Goal: Check status: Check status

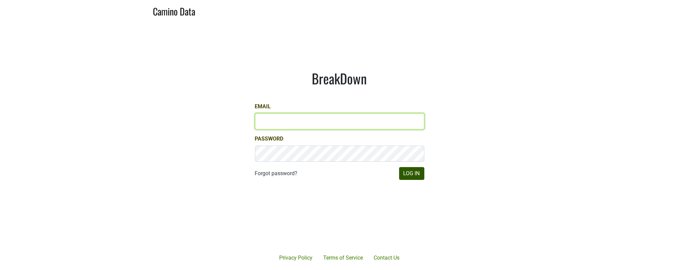
type input "[EMAIL_ADDRESS][DOMAIN_NAME]"
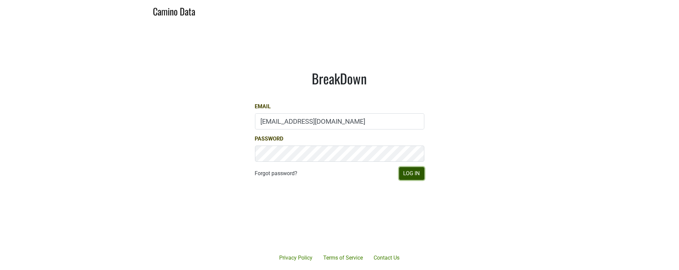
click at [413, 178] on button "Log In" at bounding box center [411, 173] width 25 height 13
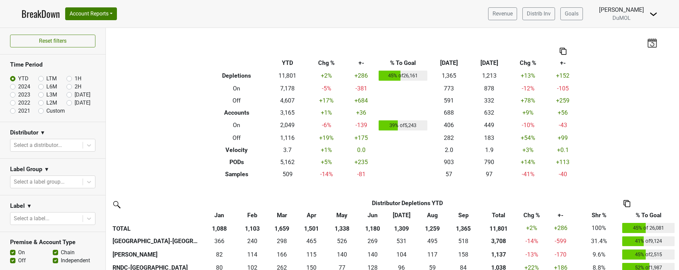
click at [69, 146] on div at bounding box center [47, 144] width 66 height 9
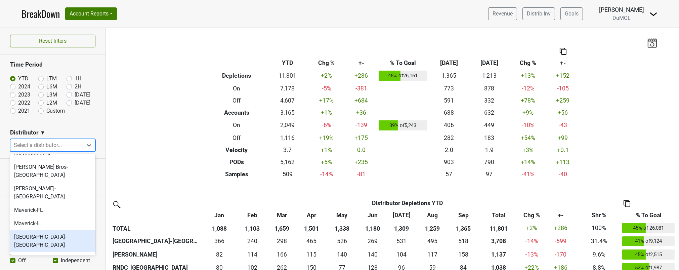
scroll to position [296, 0]
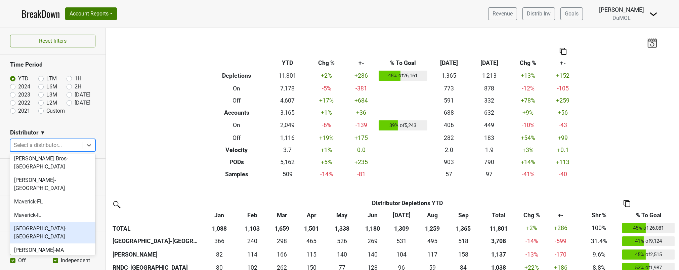
click at [51, 222] on div "[GEOGRAPHIC_DATA]-[GEOGRAPHIC_DATA]" at bounding box center [52, 233] width 85 height 22
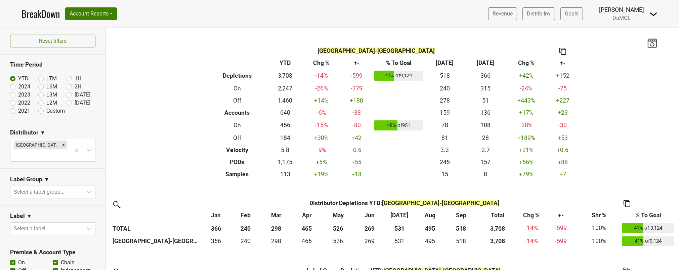
click at [75, 87] on label "2H" at bounding box center [78, 87] width 7 height 8
click at [69, 87] on input "2H" at bounding box center [80, 86] width 27 height 7
radio input "true"
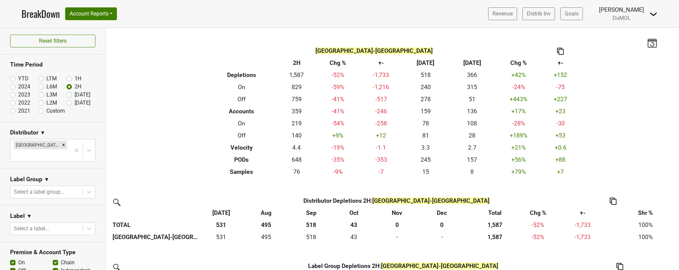
click at [46, 112] on label "Custom" at bounding box center [55, 111] width 18 height 8
click at [42, 112] on input "Custom" at bounding box center [51, 110] width 27 height 7
radio input "true"
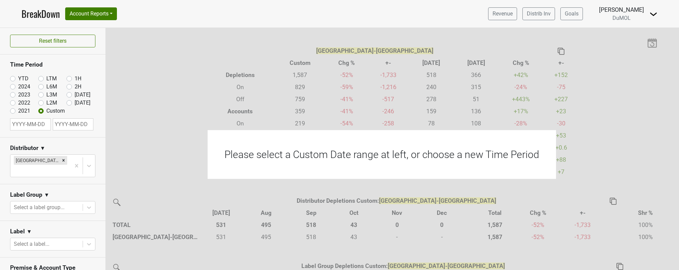
click at [40, 127] on input "text" at bounding box center [30, 124] width 41 height 12
select select "9"
select select "2025"
click at [46, 145] on select "January February March April May June July August September October November De…" at bounding box center [37, 146] width 29 height 6
select select "6"
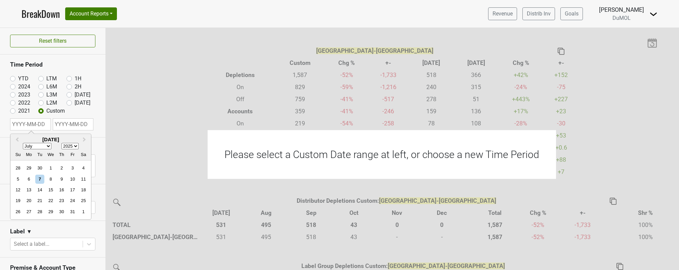
click at [23, 143] on select "January February March April May June July August September October November De…" at bounding box center [37, 146] width 29 height 6
click at [39, 179] on div "8" at bounding box center [39, 178] width 9 height 9
type input "[DATE]"
click at [87, 139] on section "Distributor ▼ [GEOGRAPHIC_DATA]-[GEOGRAPHIC_DATA]" at bounding box center [53, 160] width 106 height 47
click at [81, 125] on input "text" at bounding box center [73, 124] width 41 height 12
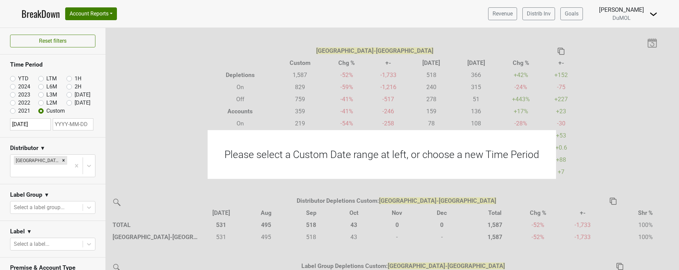
select select "9"
click at [44, 177] on div "7" at bounding box center [43, 178] width 9 height 9
type input "[DATE]"
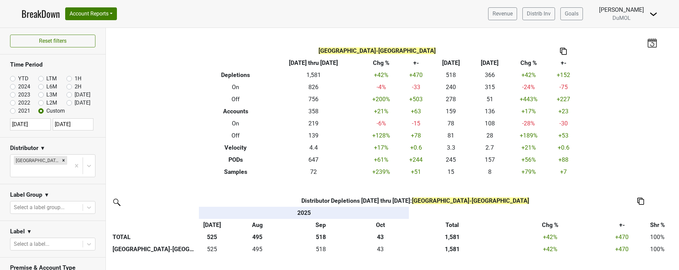
select select "6"
select select "2025"
click at [38, 128] on input "[DATE]" at bounding box center [30, 124] width 41 height 12
click at [28, 180] on div "7" at bounding box center [29, 178] width 9 height 9
type input "[DATE]"
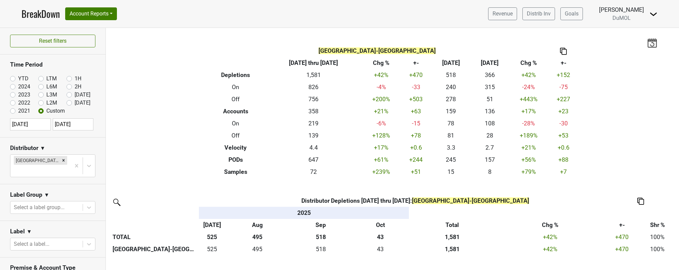
click at [31, 124] on input "[DATE]" at bounding box center [30, 124] width 41 height 12
select select "6"
select select "2025"
click at [42, 166] on div "1" at bounding box center [39, 167] width 9 height 9
type input "[DATE]"
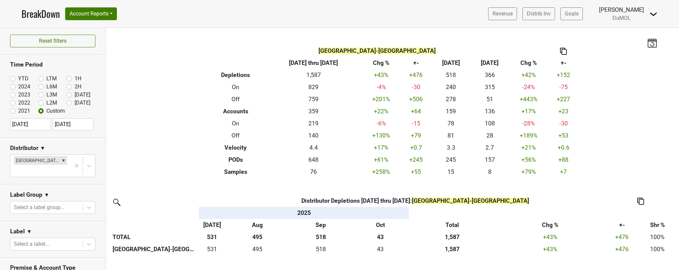
click at [43, 124] on input "[DATE]" at bounding box center [30, 124] width 41 height 12
select select "6"
select select "2025"
click at [17, 167] on div "29" at bounding box center [17, 167] width 9 height 9
type input "[DATE]"
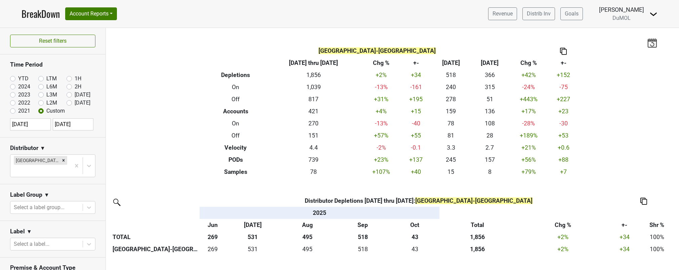
click at [43, 127] on input "[DATE]" at bounding box center [30, 124] width 41 height 12
select select "5"
select select "2025"
click at [70, 87] on div "Reset filters Time Period YTD LTM 1H 2024 L6M 2H 2023 L3M Sep '25 2022 L2M Oct …" at bounding box center [53, 149] width 106 height 242
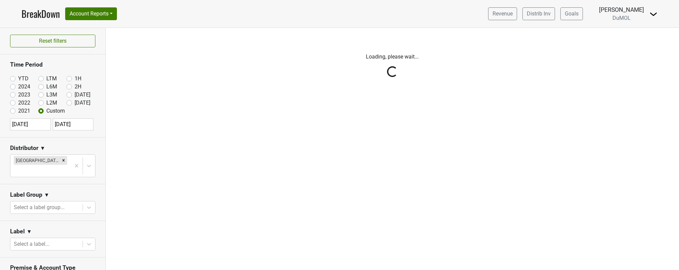
click at [70, 87] on div "Reset filters Time Period YTD LTM 1H 2024 L6M 2H 2023 L3M Sep '25 2022 L2M Oct …" at bounding box center [53, 149] width 106 height 242
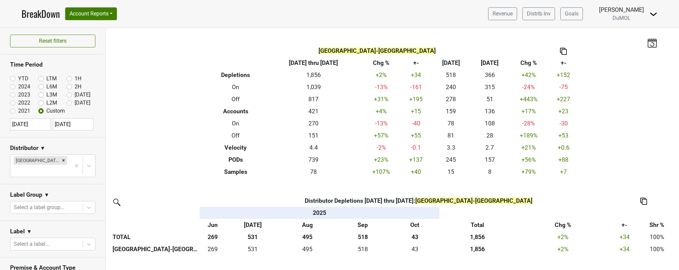
click at [75, 87] on label "2H" at bounding box center [78, 87] width 7 height 8
click at [70, 87] on input "2H" at bounding box center [80, 86] width 27 height 7
radio input "true"
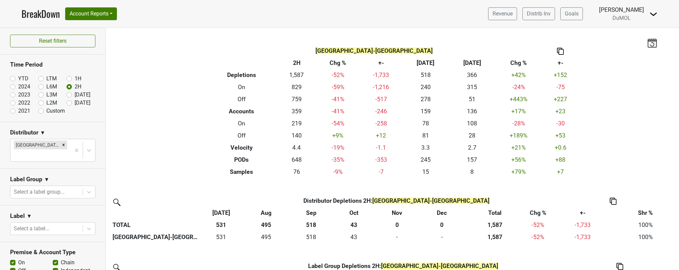
click at [46, 110] on label "Custom" at bounding box center [55, 111] width 18 height 8
click at [41, 110] on input "Custom" at bounding box center [51, 110] width 27 height 7
radio input "true"
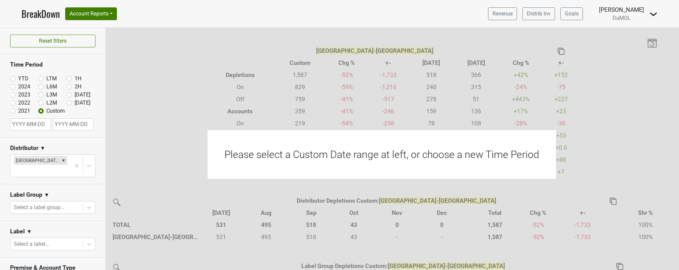
select select "9"
select select "2025"
click at [38, 126] on input "text" at bounding box center [30, 124] width 41 height 12
click at [47, 147] on select "January February March April May June July August September October November De…" at bounding box center [37, 146] width 29 height 6
select select "6"
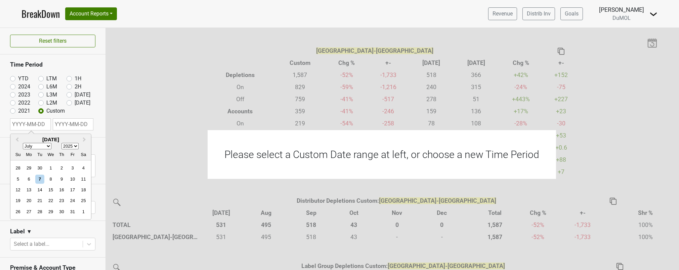
click at [23, 143] on select "January February March April May June July August September October November De…" at bounding box center [37, 146] width 29 height 6
click at [39, 179] on div "8" at bounding box center [39, 178] width 9 height 9
type input "[DATE]"
click at [82, 122] on input "text" at bounding box center [73, 124] width 41 height 12
select select "9"
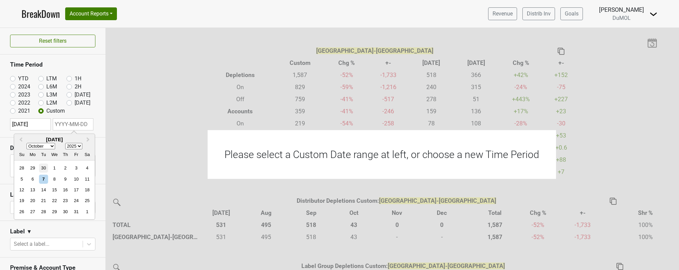
click at [46, 170] on div "30" at bounding box center [43, 167] width 9 height 9
type input "[DATE]"
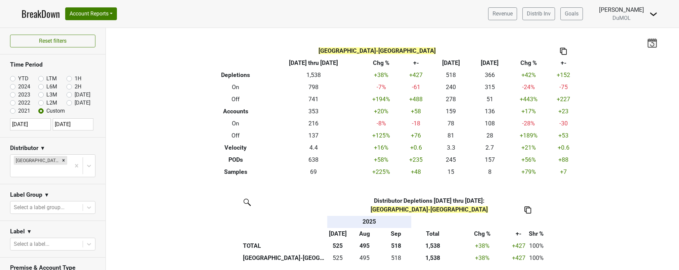
select select "6"
select select "2025"
click at [37, 121] on input "[DATE]" at bounding box center [30, 124] width 41 height 12
click at [41, 166] on div "1" at bounding box center [39, 167] width 9 height 9
type input "[DATE]"
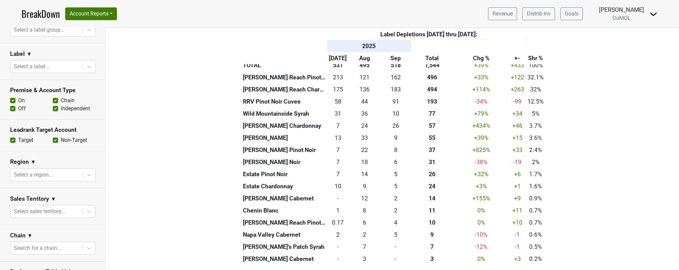
scroll to position [313, 0]
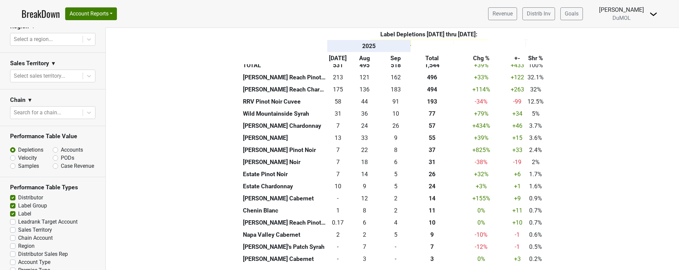
click at [18, 242] on label "Region" at bounding box center [26, 246] width 16 height 8
click at [12, 242] on input "Region" at bounding box center [12, 245] width 5 height 7
checkbox input "true"
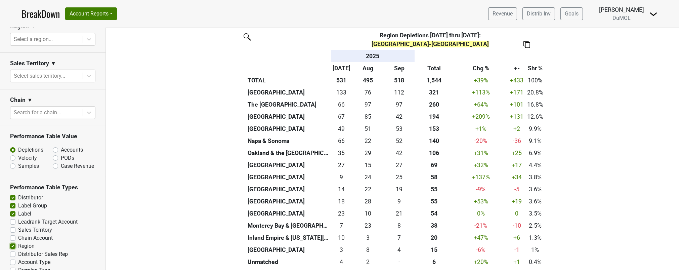
scroll to position [625, 0]
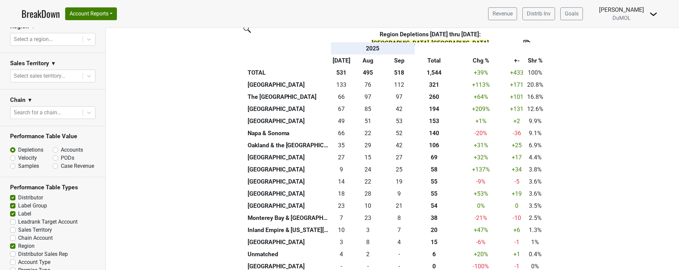
click at [61, 146] on label "Accounts" at bounding box center [72, 150] width 22 height 8
click at [54, 146] on input "Accounts" at bounding box center [73, 149] width 41 height 7
radio input "true"
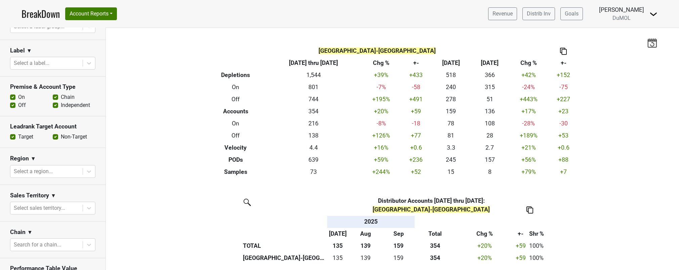
scroll to position [180, 0]
click at [18, 102] on label "Off" at bounding box center [22, 106] width 8 height 8
click at [13, 102] on input "Off" at bounding box center [12, 105] width 5 height 7
checkbox input "false"
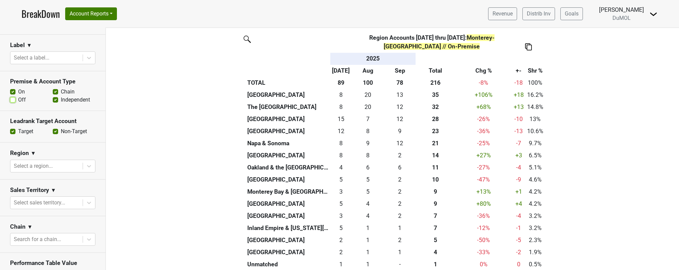
scroll to position [623, 0]
